Goal: Task Accomplishment & Management: Use online tool/utility

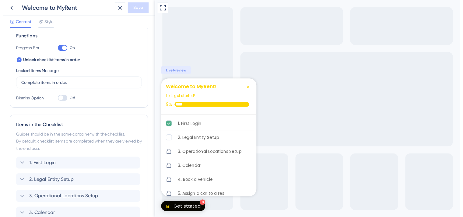
scroll to position [152, 0]
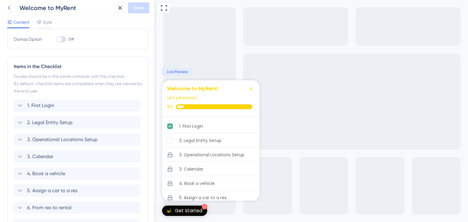
click at [10, 8] on icon at bounding box center [8, 7] width 7 height 7
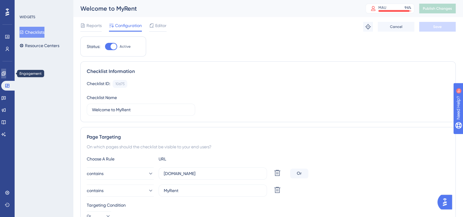
click at [6, 74] on icon at bounding box center [3, 73] width 5 height 5
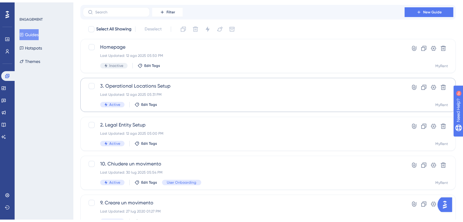
scroll to position [30, 0]
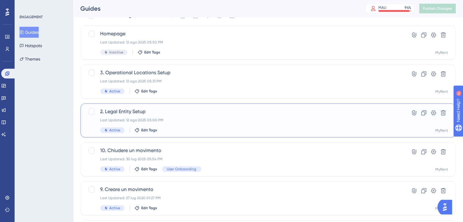
click at [224, 116] on div "2. Legal Entity Setup Last Updated: 12 ago 2025 05:00 PM Active Edit Tags" at bounding box center [243, 120] width 287 height 25
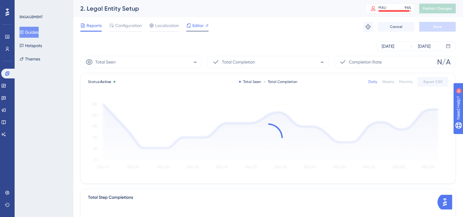
click at [193, 29] on span "Editor" at bounding box center [197, 25] width 11 height 7
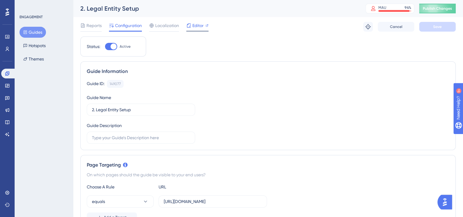
click at [191, 26] on div "Editor" at bounding box center [197, 25] width 22 height 7
click at [37, 41] on button "Hotspots" at bounding box center [34, 45] width 30 height 11
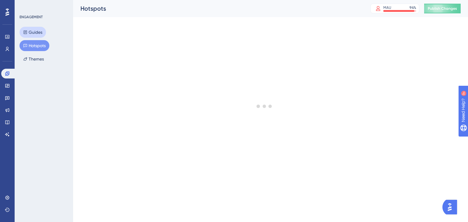
click at [37, 27] on button "Guides" at bounding box center [32, 32] width 26 height 11
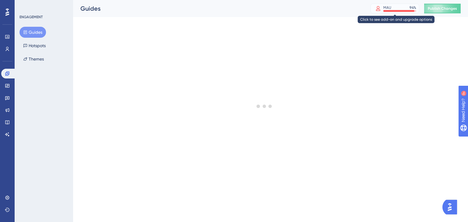
click at [390, 10] on div at bounding box center [398, 11] width 31 height 2
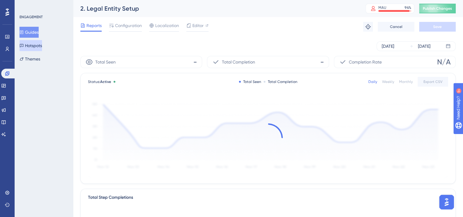
click at [34, 48] on button "Hotspots" at bounding box center [30, 45] width 23 height 11
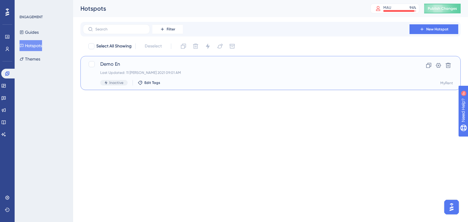
click at [178, 68] on span "Demo En" at bounding box center [246, 64] width 292 height 7
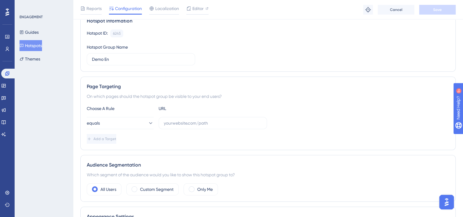
scroll to position [0, 5]
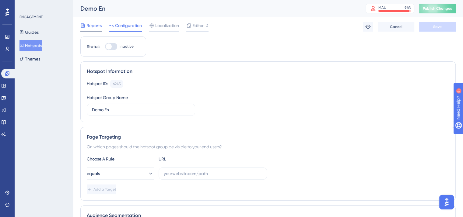
click at [91, 25] on span "Reports" at bounding box center [93, 25] width 15 height 7
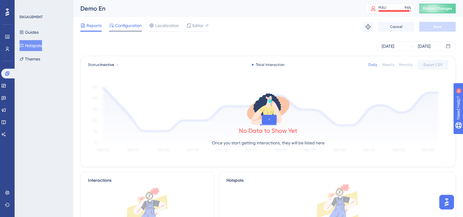
click at [133, 24] on span "Configuration" at bounding box center [128, 25] width 27 height 7
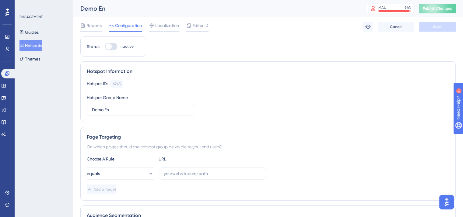
click at [133, 24] on span "Configuration" at bounding box center [128, 25] width 27 height 7
click at [37, 45] on button "Hotspots" at bounding box center [30, 45] width 23 height 11
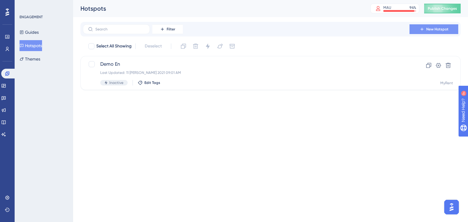
click at [425, 28] on button "New Hotspot" at bounding box center [433, 29] width 49 height 10
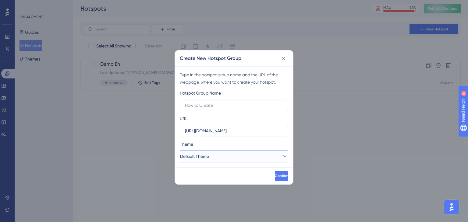
click at [225, 157] on button "Default Theme" at bounding box center [234, 156] width 108 height 12
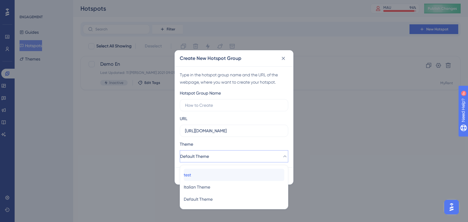
click at [219, 177] on div "test test" at bounding box center [234, 175] width 100 height 12
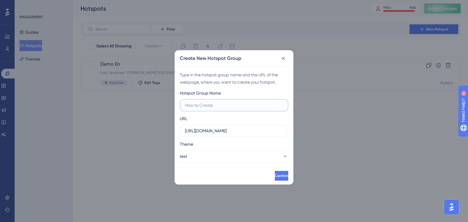
click at [232, 108] on input "text" at bounding box center [234, 105] width 98 height 7
type input "test"
click at [277, 174] on span "Confirm" at bounding box center [280, 175] width 13 height 5
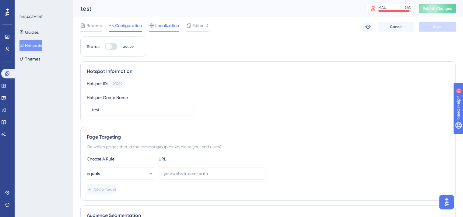
click at [161, 24] on span "Localization" at bounding box center [167, 25] width 24 height 7
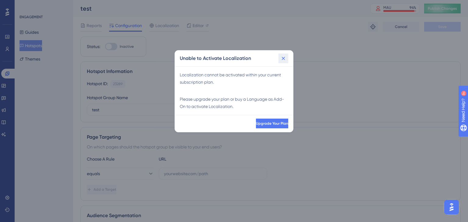
click at [286, 59] on icon at bounding box center [283, 58] width 6 height 6
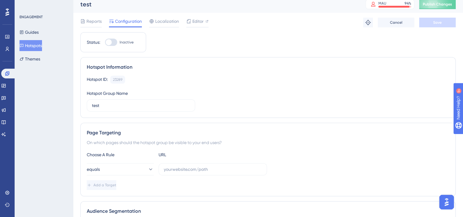
scroll to position [0, 5]
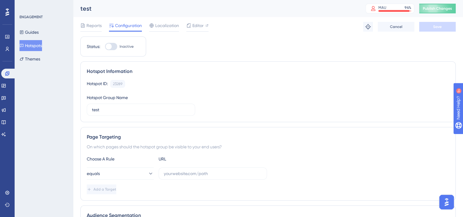
click at [31, 45] on button "Hotspots" at bounding box center [30, 45] width 23 height 11
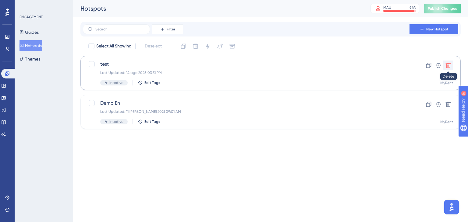
click at [446, 62] on button at bounding box center [448, 66] width 10 height 10
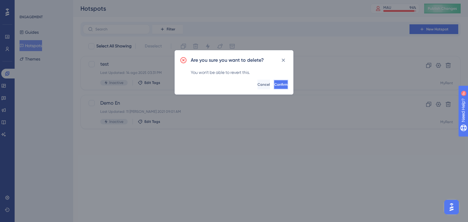
click at [278, 83] on button "Confirm" at bounding box center [280, 85] width 15 height 10
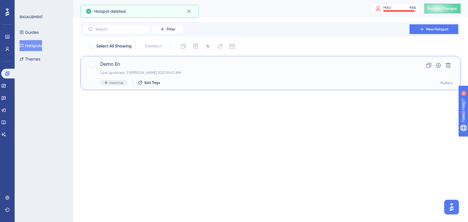
click at [131, 68] on div "Demo En Last Updated: 11 ott 2021 09:01 AM Inactive Edit Tags" at bounding box center [246, 73] width 292 height 25
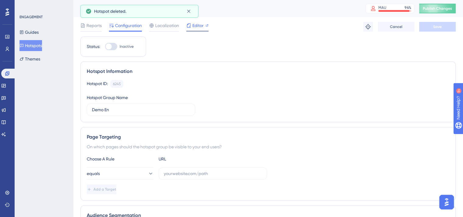
click at [192, 29] on span "Editor" at bounding box center [197, 25] width 11 height 7
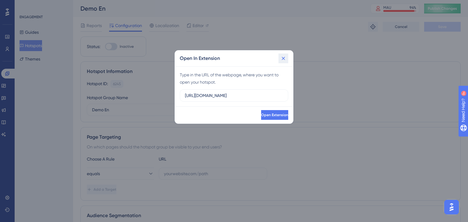
click at [283, 59] on icon at bounding box center [283, 58] width 6 height 6
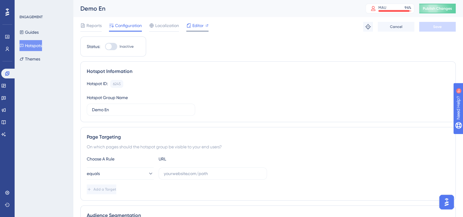
click at [188, 24] on icon at bounding box center [188, 25] width 5 height 5
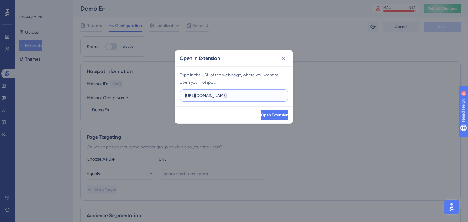
drag, startPoint x: 240, startPoint y: 95, endPoint x: 169, endPoint y: 95, distance: 71.2
click at [169, 95] on div "Open In Extension Type in the URL of the webpage, where you want to open your h…" at bounding box center [234, 111] width 468 height 222
type input "v"
paste input "https://demoitalessia.myrent.it/"
type input "https://demoitalessia.myrent.it/"
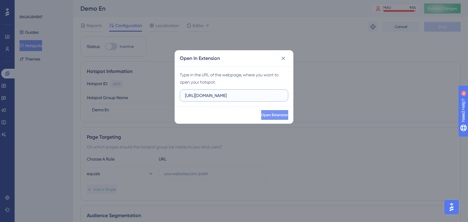
click at [261, 117] on span "Open Extension" at bounding box center [274, 115] width 27 height 5
click at [280, 56] on icon at bounding box center [283, 58] width 6 height 6
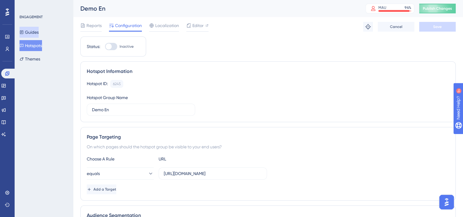
click at [37, 32] on button "Guides" at bounding box center [28, 32] width 19 height 11
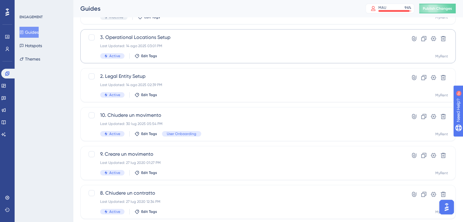
scroll to position [66, 0]
click at [6, 81] on link at bounding box center [3, 86] width 5 height 10
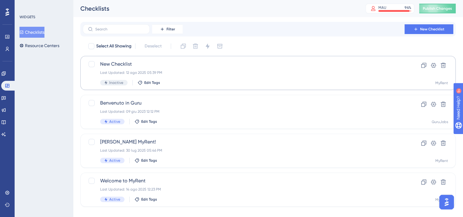
scroll to position [9, 0]
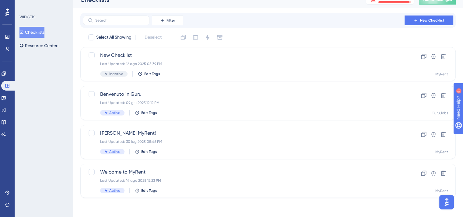
click at [213, 163] on div "Select All Showing Deselect New Checklist Last Updated: 12 ago 2025 05:39 PM In…" at bounding box center [267, 116] width 375 height 166
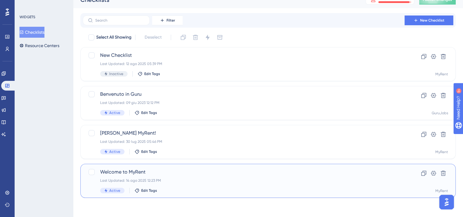
click at [211, 167] on div "Welcome to MyRent Last Updated: 14 ago 2025 12:23 PM Active Edit Tags Clone Set…" at bounding box center [267, 181] width 375 height 34
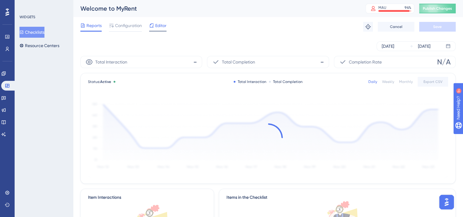
click at [157, 23] on span "Editor" at bounding box center [160, 25] width 11 height 7
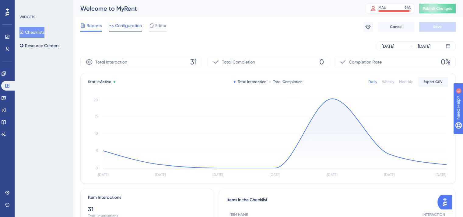
click at [138, 23] on span "Configuration" at bounding box center [128, 25] width 27 height 7
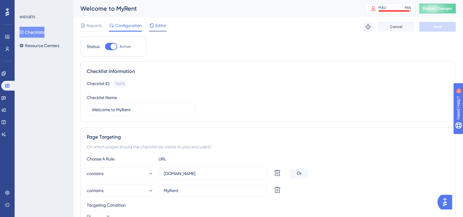
click at [158, 26] on span "Editor" at bounding box center [160, 25] width 11 height 7
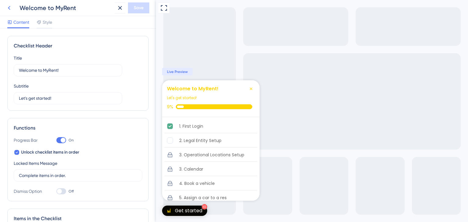
click at [11, 6] on icon at bounding box center [8, 7] width 7 height 7
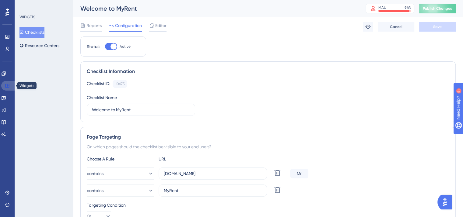
click at [7, 87] on icon at bounding box center [7, 86] width 4 height 4
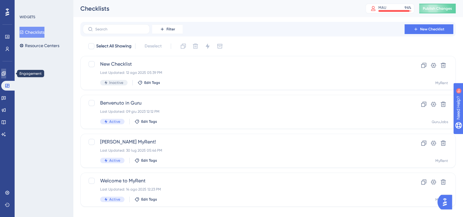
click at [5, 74] on icon at bounding box center [4, 74] width 4 height 4
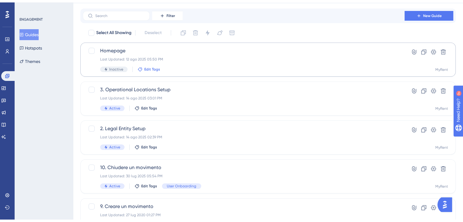
scroll to position [18, 0]
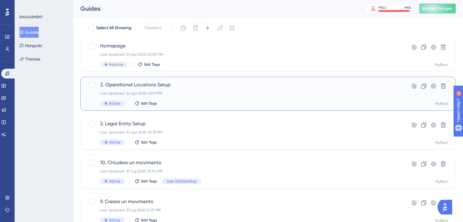
click at [178, 92] on div "Last Updated: 14 ago 2025 03:01 PM" at bounding box center [243, 93] width 287 height 5
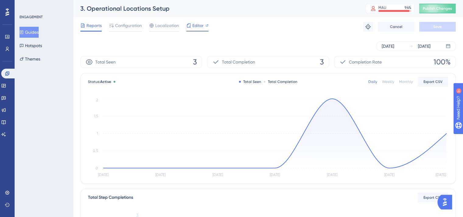
click at [196, 28] on span "Editor" at bounding box center [197, 25] width 11 height 7
click at [6, 87] on icon at bounding box center [3, 85] width 5 height 5
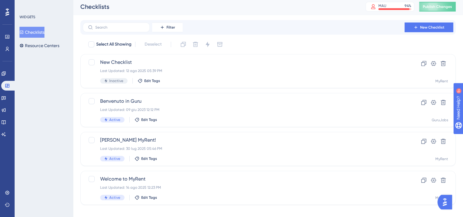
scroll to position [2, 0]
